Goal: Transaction & Acquisition: Purchase product/service

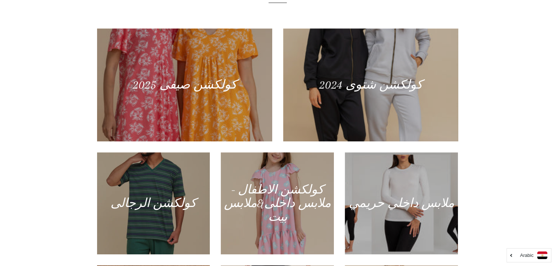
scroll to position [320, 0]
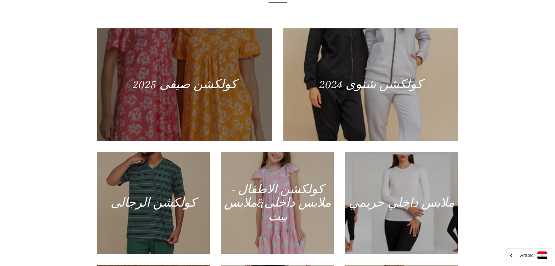
click at [137, 101] on div at bounding box center [184, 84] width 180 height 116
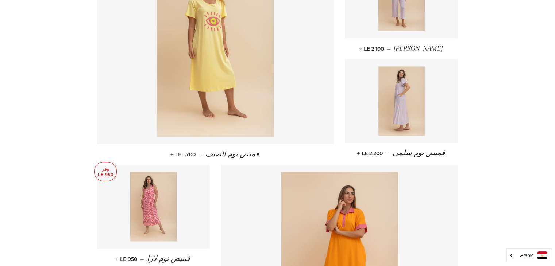
scroll to position [781, 0]
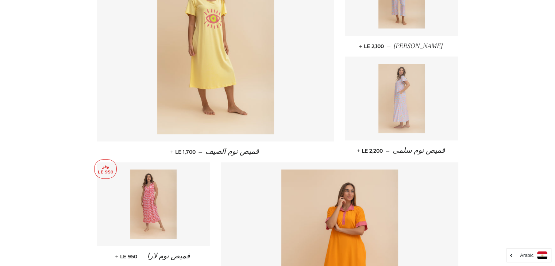
click at [391, 124] on img at bounding box center [402, 98] width 46 height 69
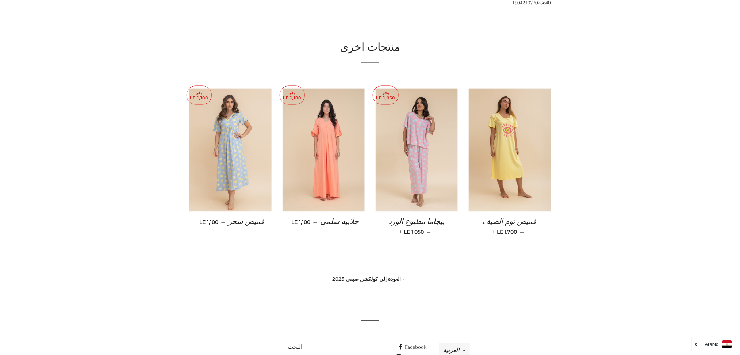
scroll to position [452, 0]
click at [335, 219] on span "جلابيه سلمى" at bounding box center [339, 222] width 38 height 8
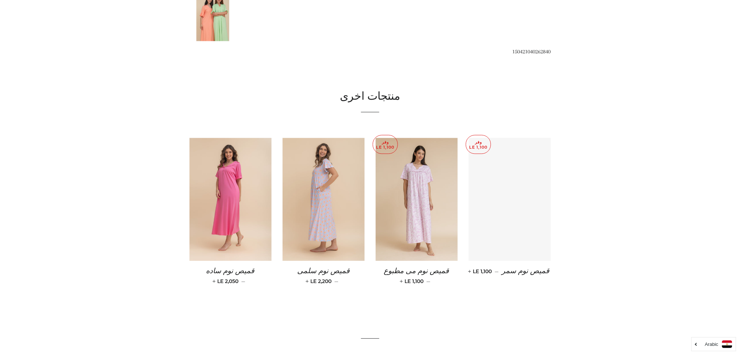
scroll to position [459, 0]
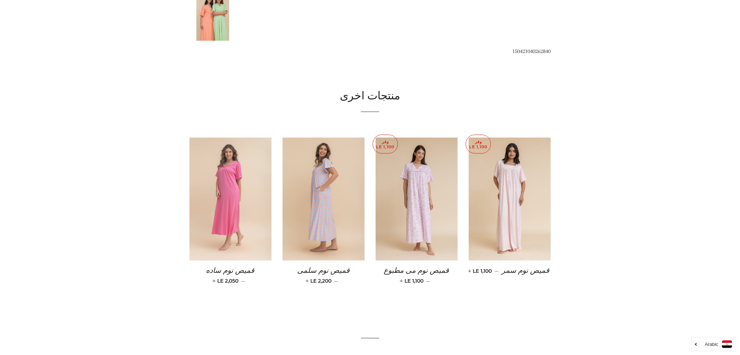
click at [230, 207] on img at bounding box center [230, 199] width 82 height 123
